Goal: Check status

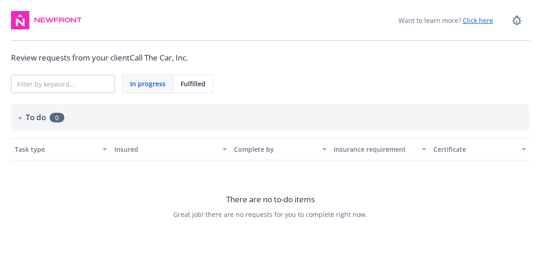
click at [143, 85] on span "In progress" at bounding box center [147, 84] width 35 height 10
click at [189, 83] on span "Fulfilled" at bounding box center [192, 84] width 25 height 10
